Goal: Task Accomplishment & Management: Manage account settings

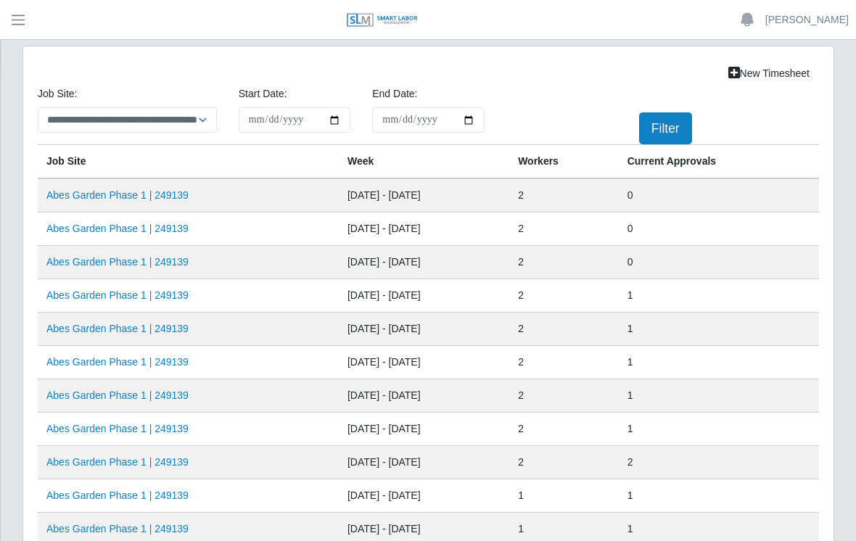
click at [147, 261] on link "Abes Garden Phase 1 | 249139" at bounding box center [117, 262] width 142 height 12
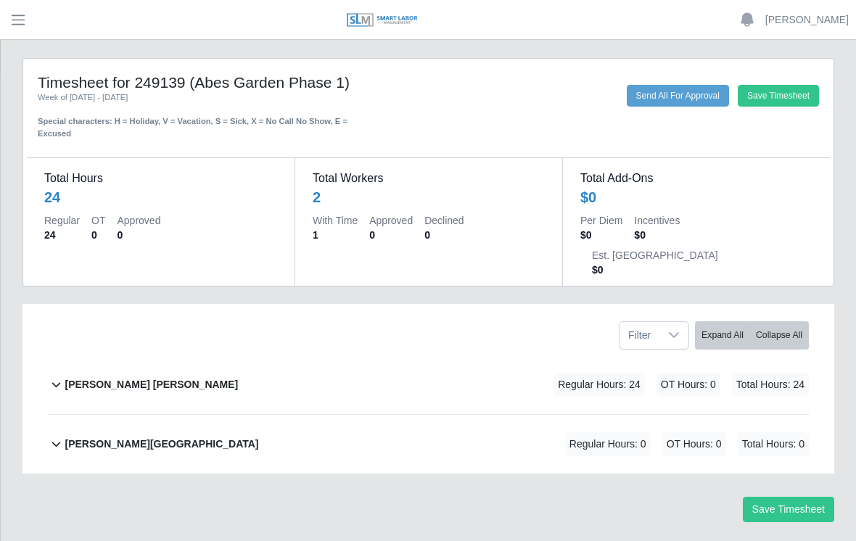
click at [450, 355] on div "[PERSON_NAME] [PERSON_NAME] Regular Hours: 24 OT Hours: 0 Total Hours: 24" at bounding box center [437, 384] width 744 height 59
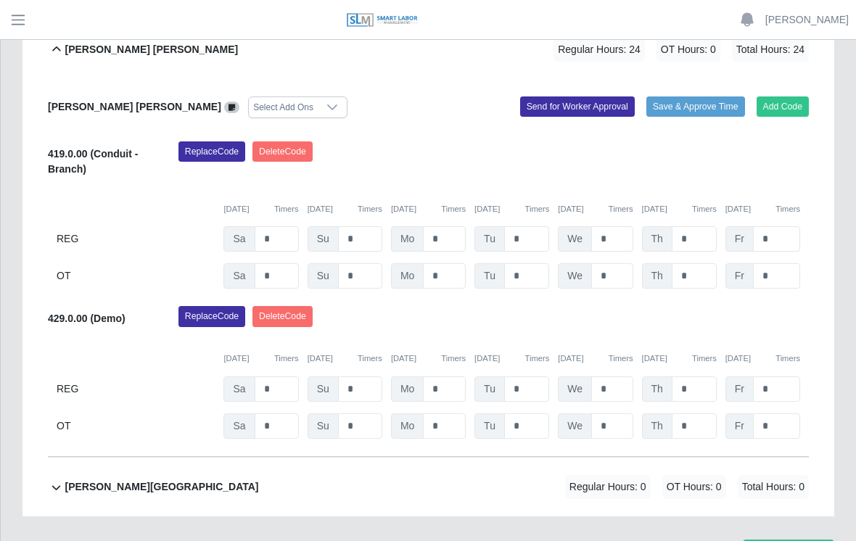
scroll to position [358, 0]
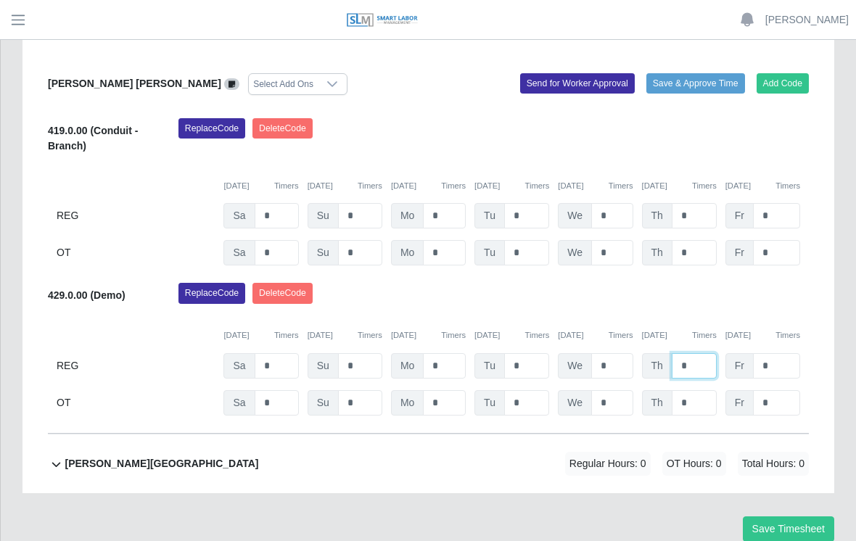
click at [700, 353] on input "*" at bounding box center [694, 365] width 45 height 25
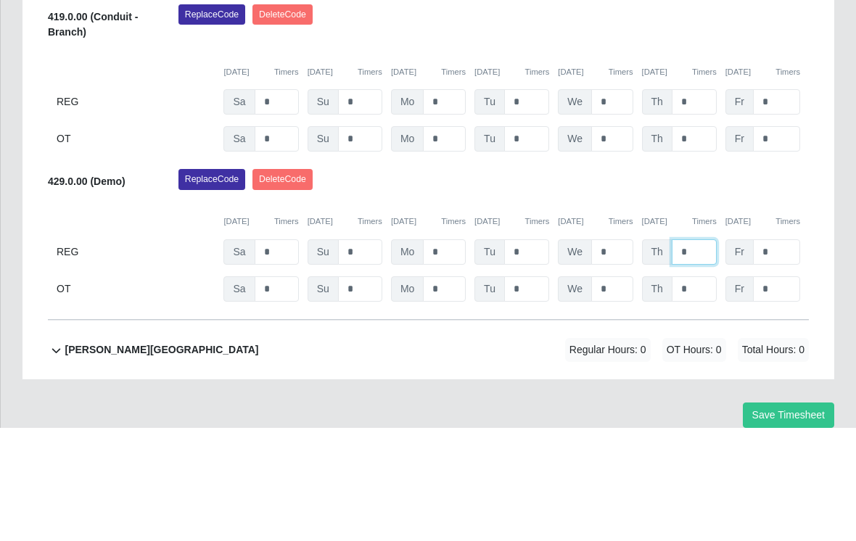
type input "*"
click at [703, 203] on input "*" at bounding box center [694, 215] width 45 height 25
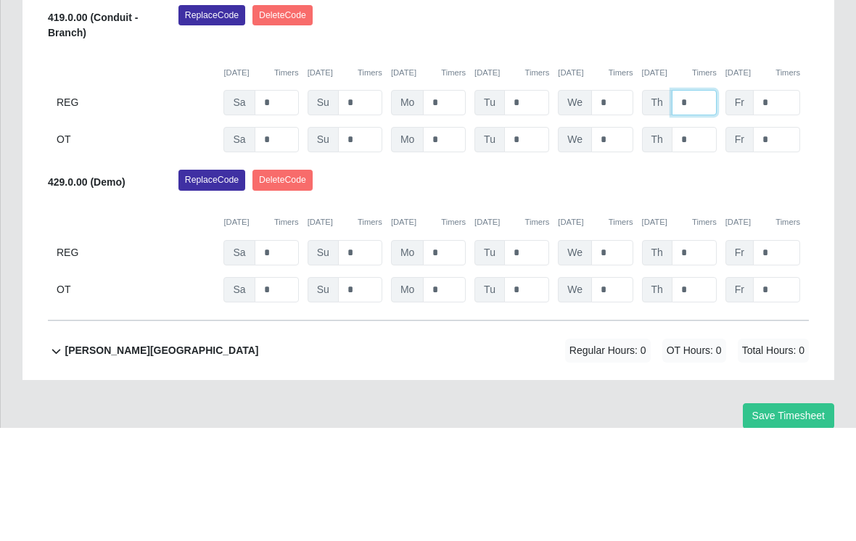
type input "*"
click at [752, 283] on div "Replace Code [GEOGRAPHIC_DATA] Code" at bounding box center [494, 297] width 652 height 29
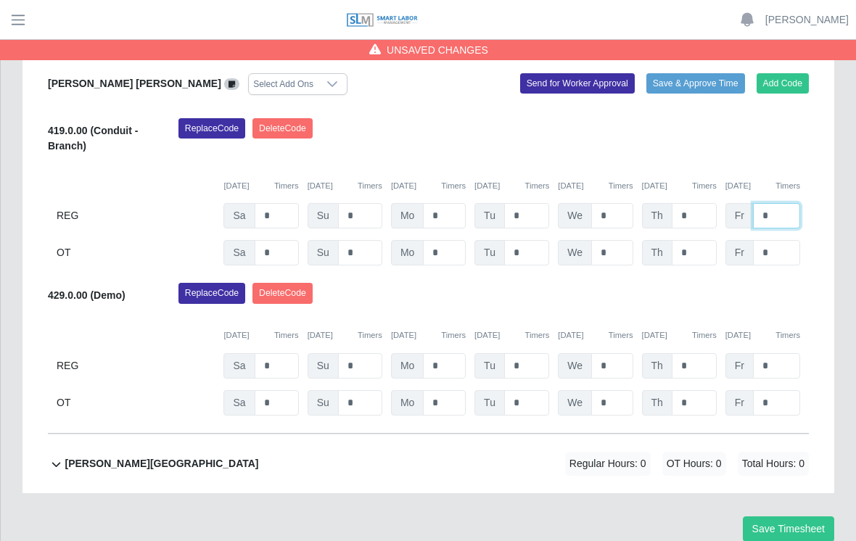
click at [786, 203] on input "*" at bounding box center [776, 215] width 47 height 25
type input "*"
click at [817, 104] on div "[PERSON_NAME] [PERSON_NAME] Regular Hours: 40 OT Hours: 0 Total Hours: 40 [PERS…" at bounding box center [428, 245] width 783 height 497
click at [809, 516] on button "Save Timesheet" at bounding box center [788, 528] width 91 height 25
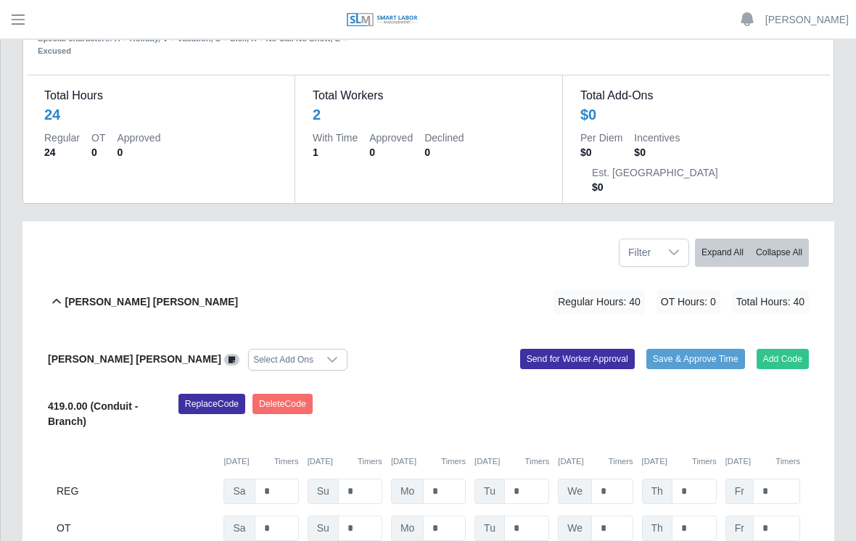
scroll to position [0, 0]
